Goal: Transaction & Acquisition: Subscribe to service/newsletter

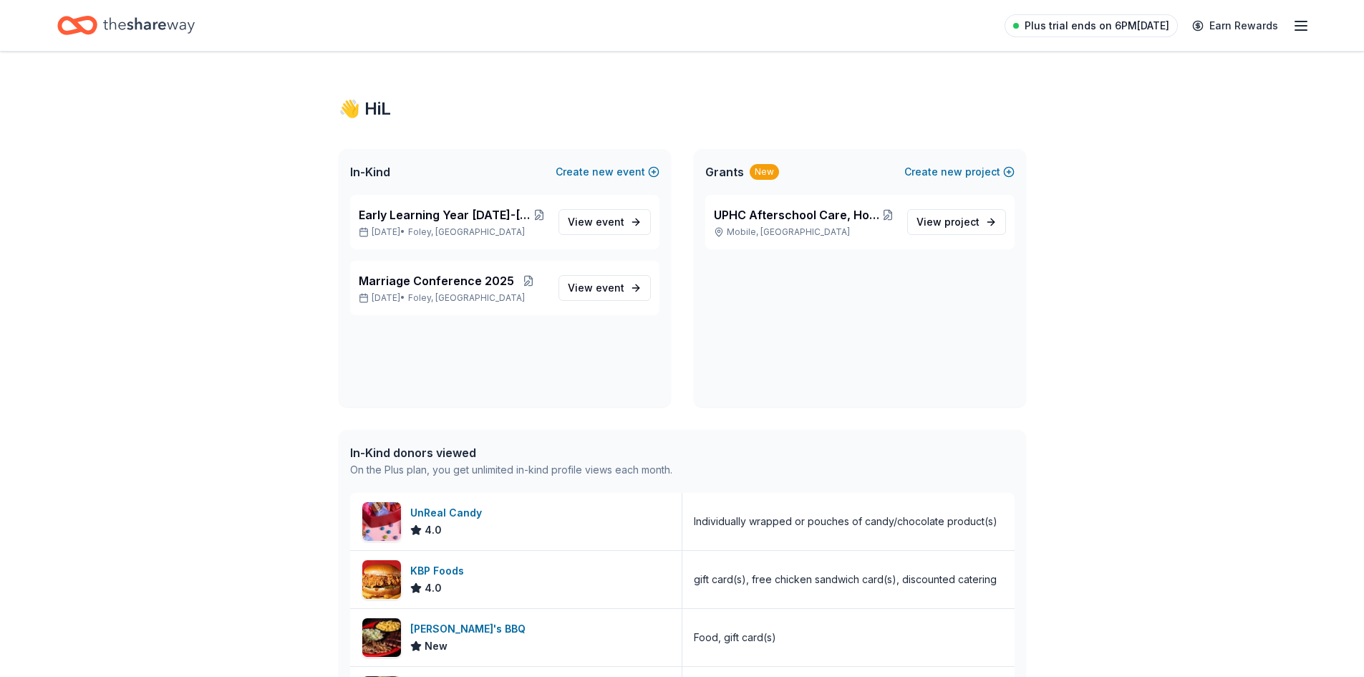
click at [1109, 24] on span "Plus trial ends on 6PM[DATE]" at bounding box center [1097, 25] width 145 height 17
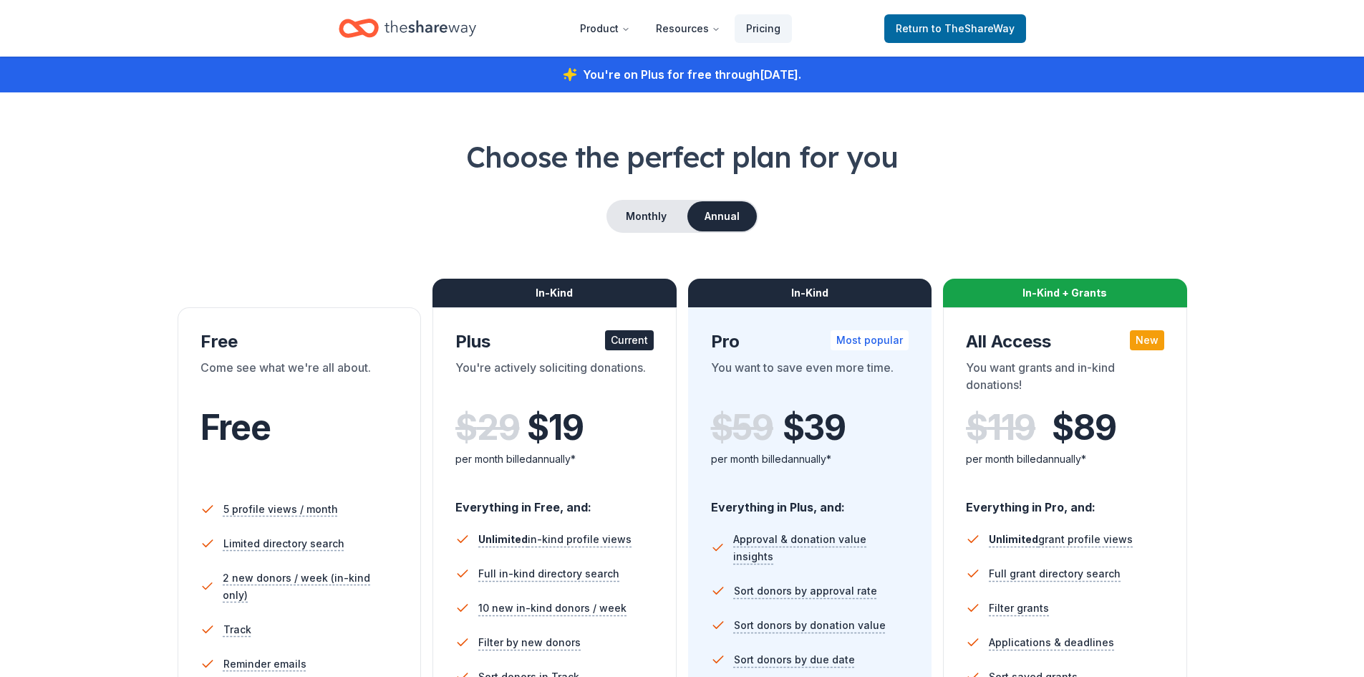
click at [1235, 22] on header "Product Resources Pricing Return to TheShareWay" at bounding box center [682, 28] width 1364 height 57
click at [935, 31] on span "Return to TheShareWay" at bounding box center [955, 28] width 119 height 17
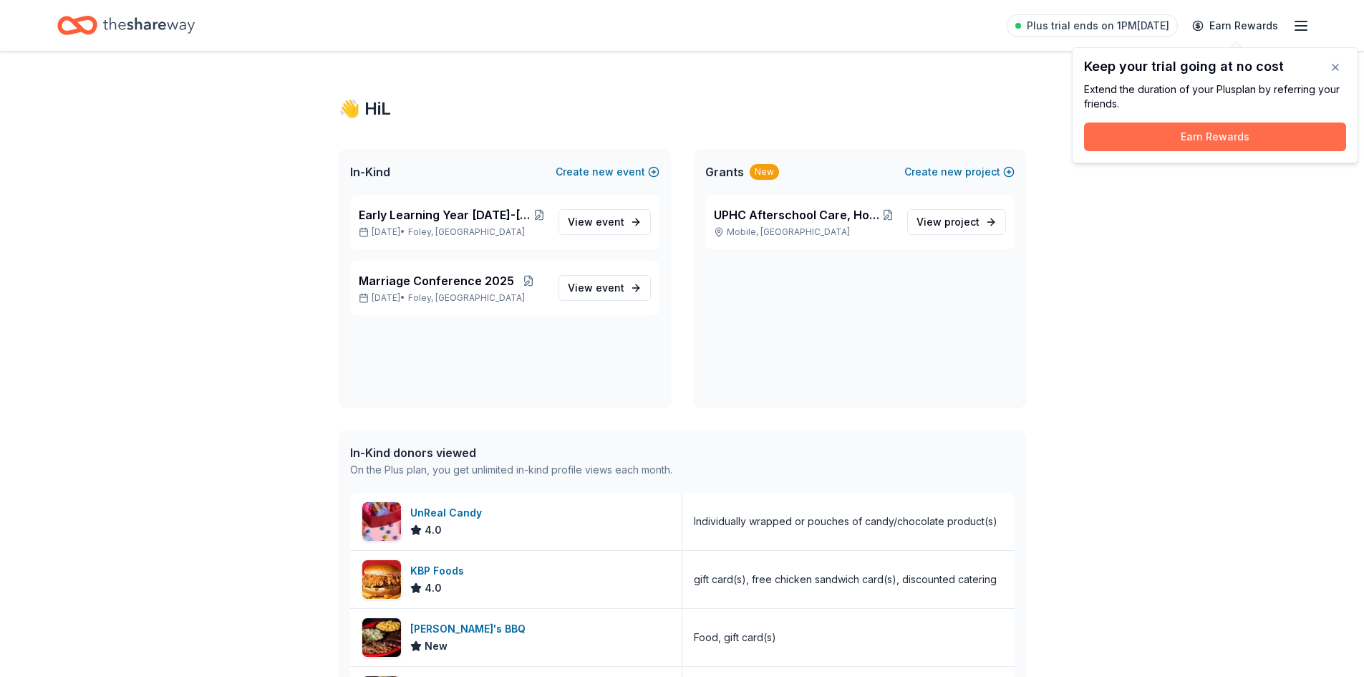
click at [1187, 133] on button "Earn Rewards" at bounding box center [1215, 136] width 262 height 29
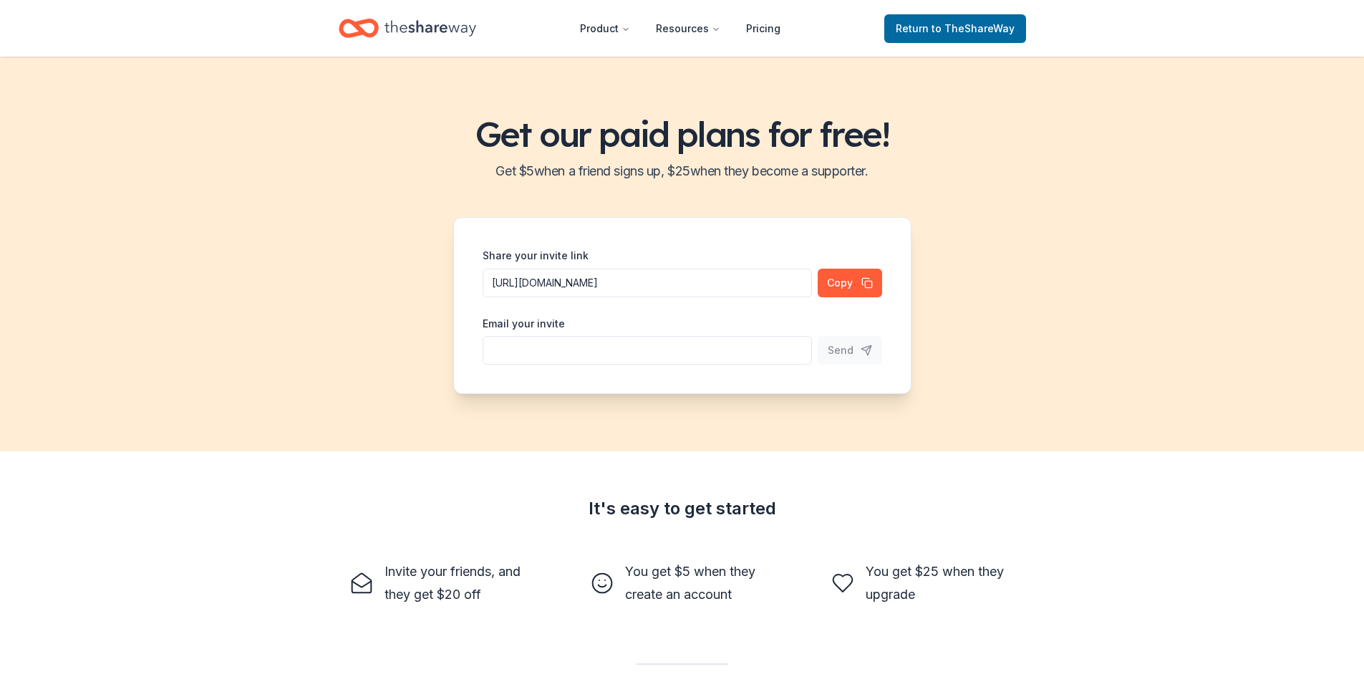
click at [678, 342] on input "Share your invite link" at bounding box center [647, 350] width 329 height 29
